Goal: Task Accomplishment & Management: Use online tool/utility

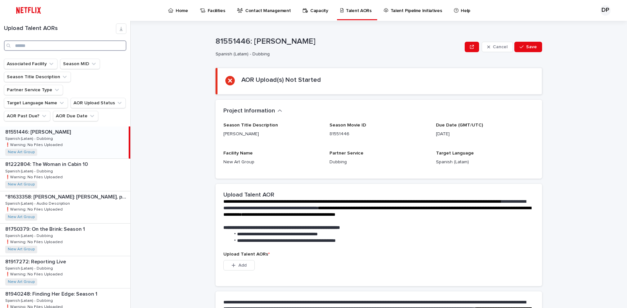
click at [114, 40] on input "Search" at bounding box center [65, 45] width 122 height 10
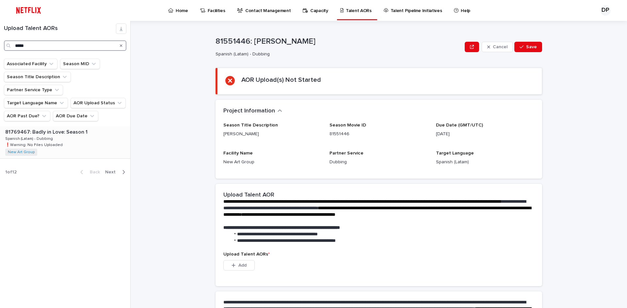
type input "*****"
click at [73, 128] on p "81769467: Badly in Love: Season 1" at bounding box center [47, 132] width 84 height 8
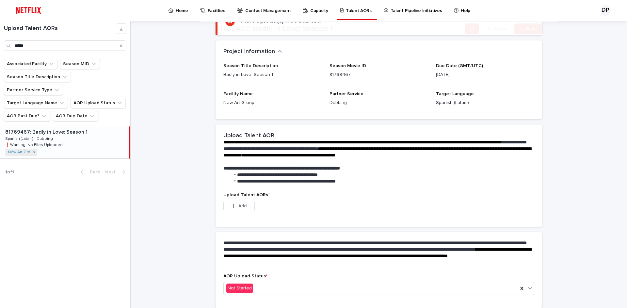
scroll to position [83, 0]
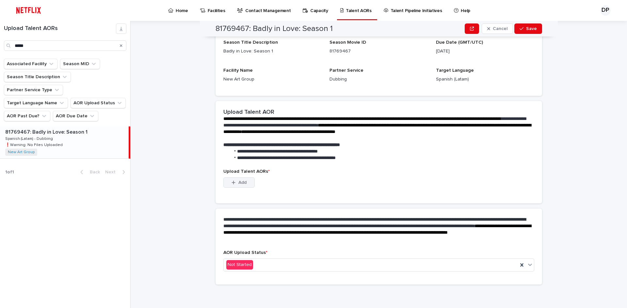
click at [250, 184] on button "Add" at bounding box center [238, 183] width 31 height 10
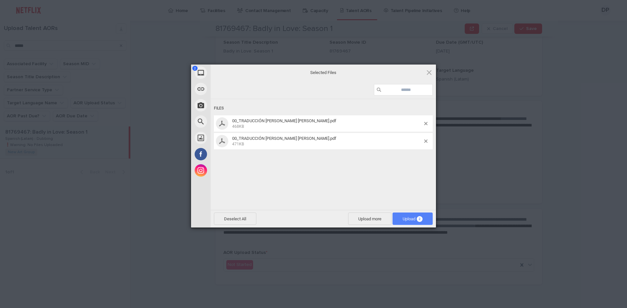
click at [405, 218] on span "Upload 2" at bounding box center [412, 219] width 20 height 5
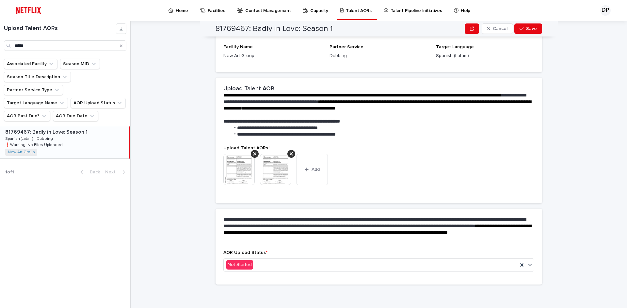
scroll to position [74, 0]
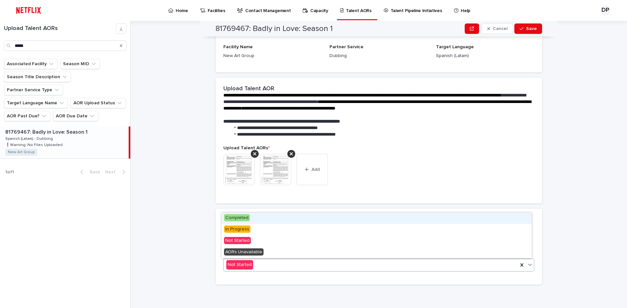
click at [336, 268] on div "Not Started" at bounding box center [371, 265] width 294 height 11
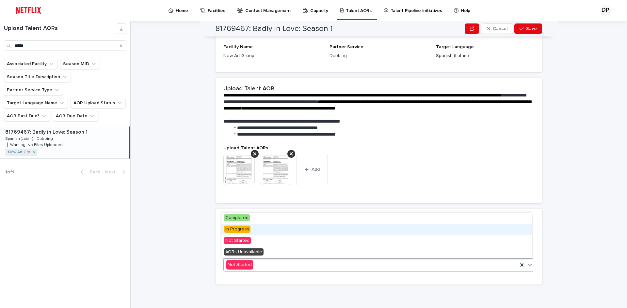
click at [228, 227] on span "In Progress" at bounding box center [237, 229] width 26 height 7
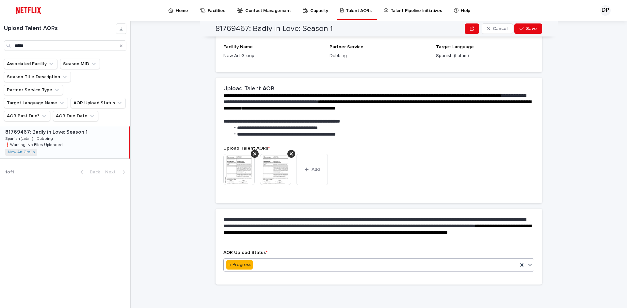
scroll to position [0, 0]
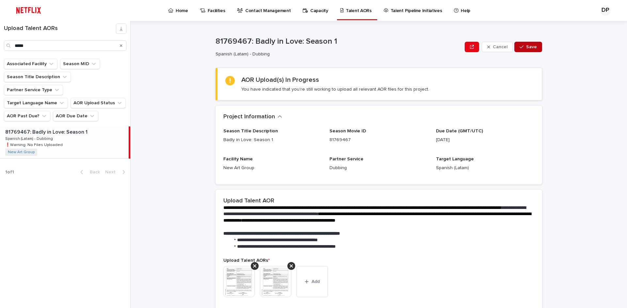
click at [534, 48] on span "Save" at bounding box center [531, 47] width 11 height 5
click at [122, 47] on div "Search" at bounding box center [121, 45] width 10 height 10
click at [122, 47] on icon "Search" at bounding box center [121, 45] width 3 height 3
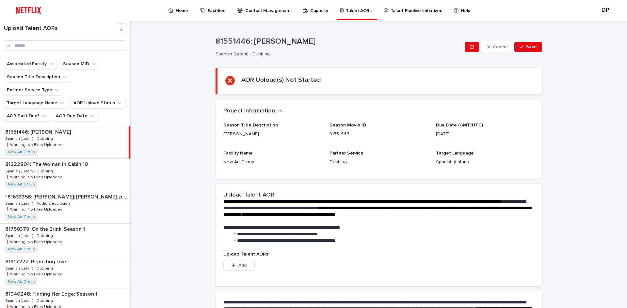
click at [173, 199] on div "**********" at bounding box center [382, 165] width 488 height 288
